Goal: Transaction & Acquisition: Book appointment/travel/reservation

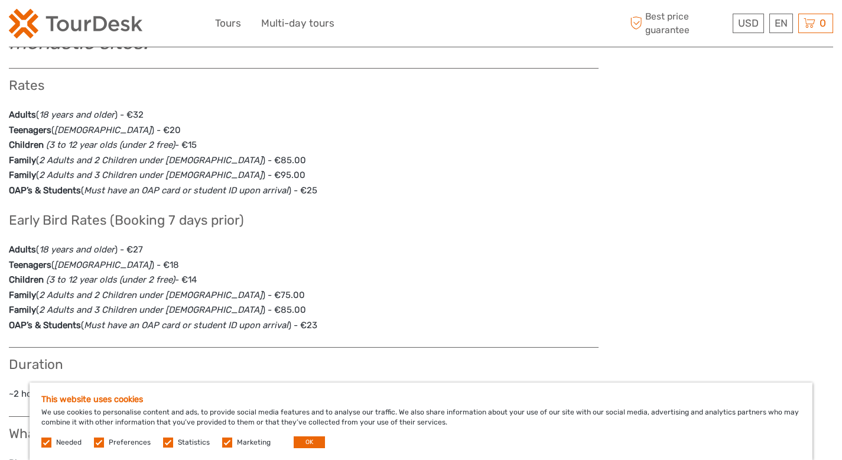
scroll to position [573, 0]
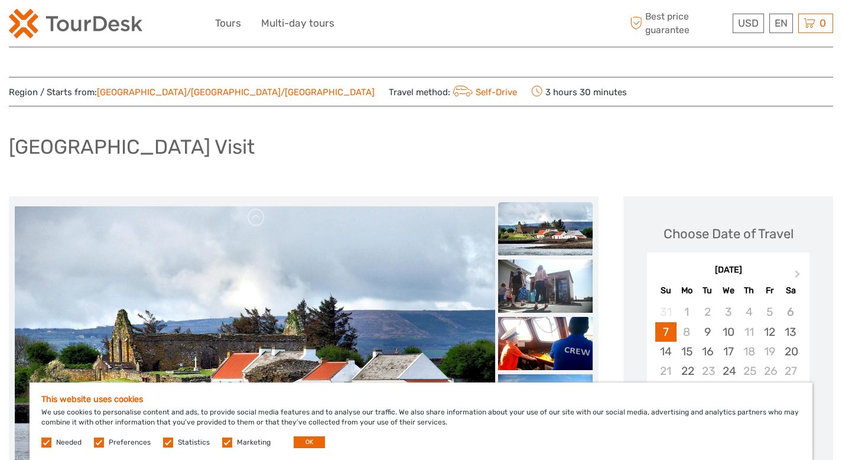
click at [105, 443] on span "Preferences" at bounding box center [123, 441] width 59 height 8
click at [100, 443] on label at bounding box center [99, 442] width 10 height 10
click at [0, 0] on input "checkbox" at bounding box center [0, 0] width 0 height 0
click at [163, 443] on label at bounding box center [168, 442] width 10 height 10
click at [0, 0] on input "checkbox" at bounding box center [0, 0] width 0 height 0
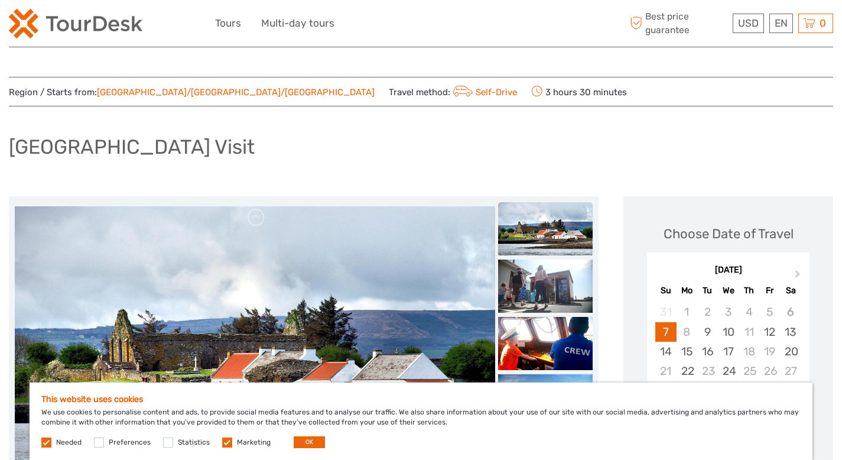
click at [223, 443] on label at bounding box center [227, 442] width 10 height 10
click at [0, 0] on input "checkbox" at bounding box center [0, 0] width 0 height 0
click at [47, 441] on label at bounding box center [46, 442] width 10 height 10
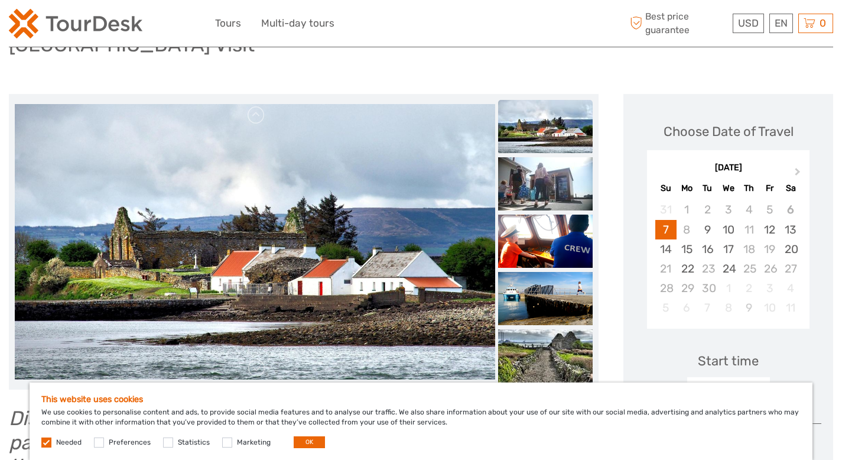
scroll to position [119, 0]
